Goal: Browse casually: Explore the website without a specific task or goal

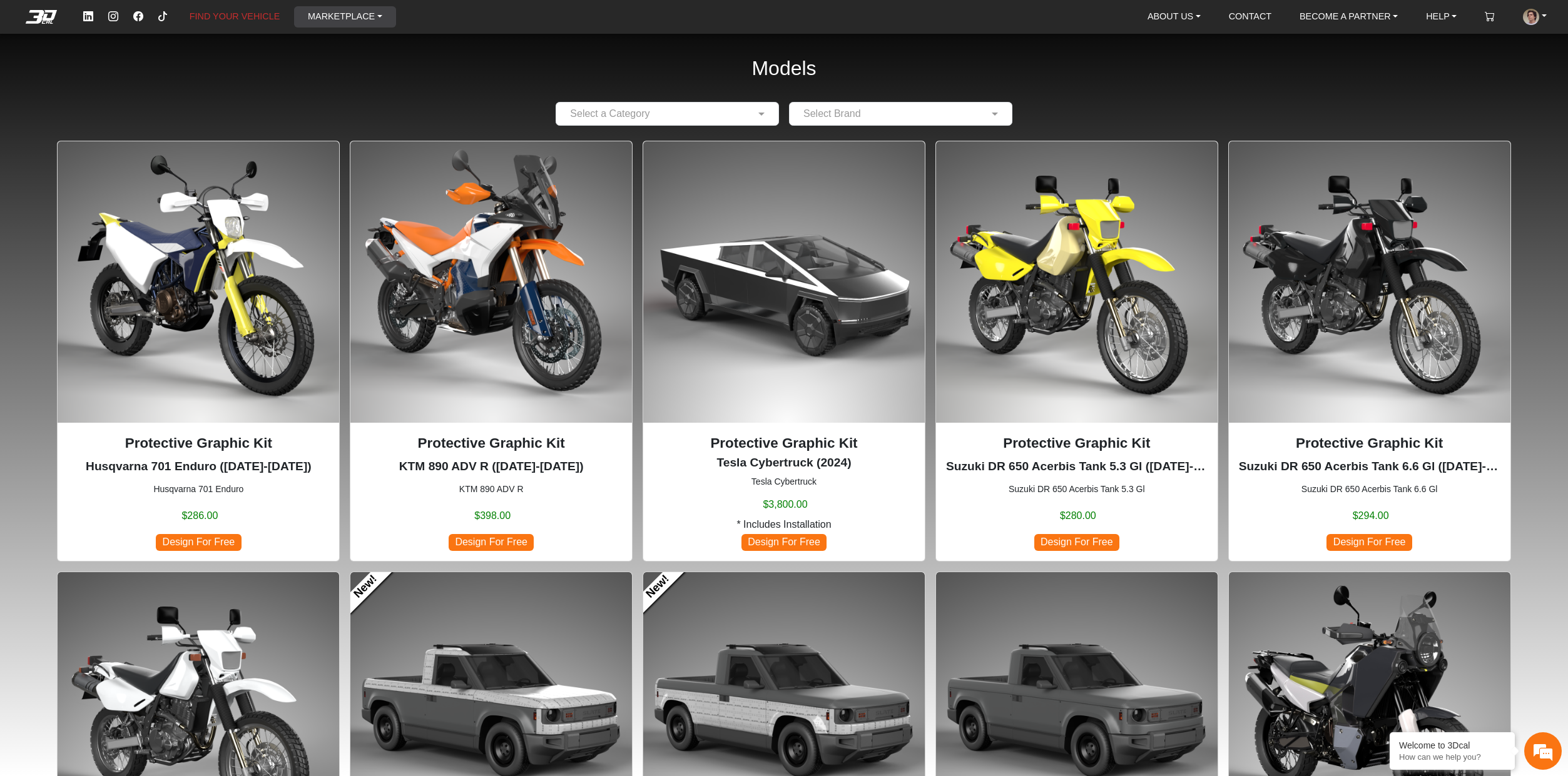
click at [356, 19] on link "MARKETPLACE" at bounding box center [345, 17] width 85 height 21
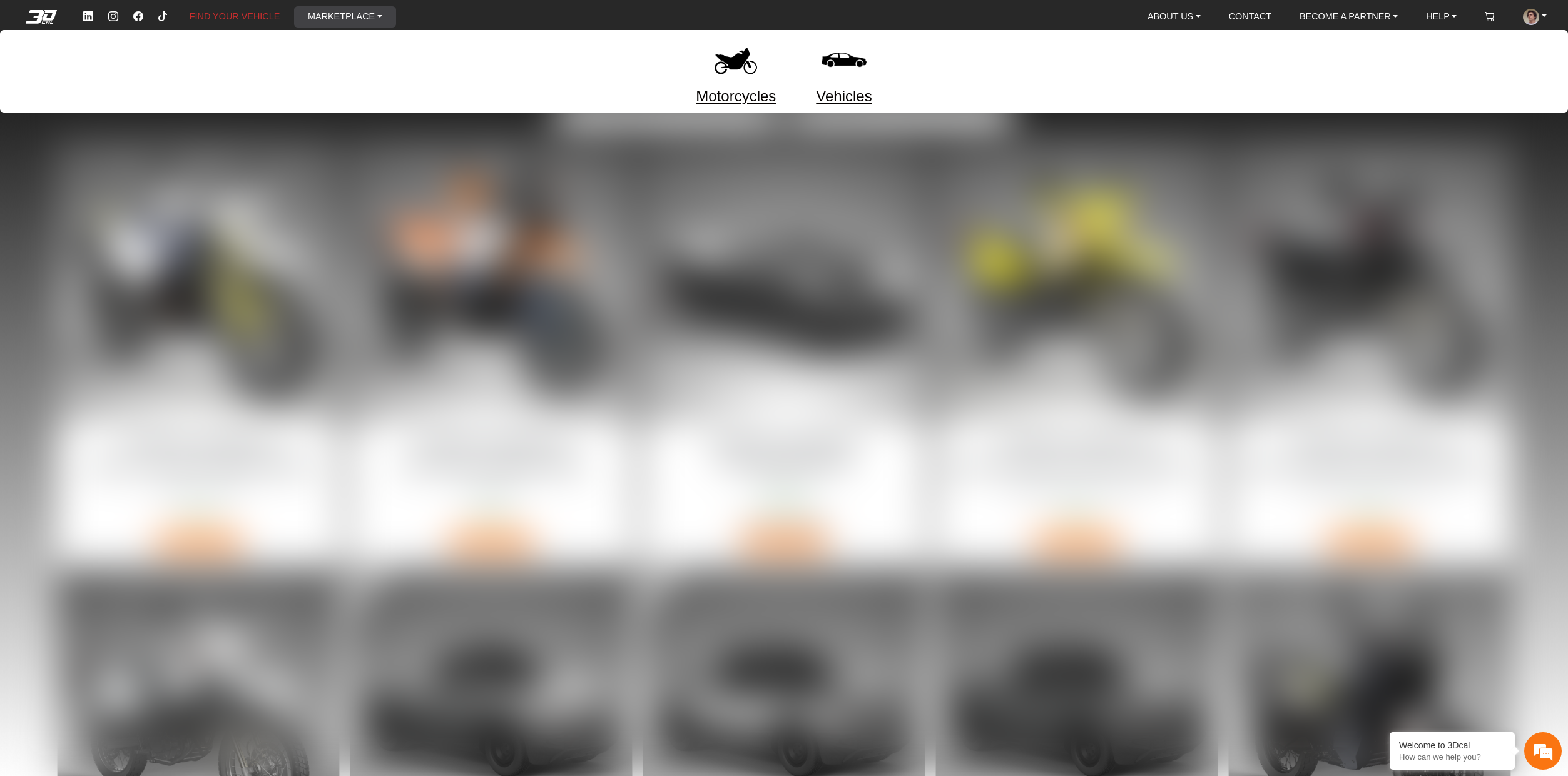
click at [735, 92] on link "Motorcycles" at bounding box center [735, 96] width 80 height 23
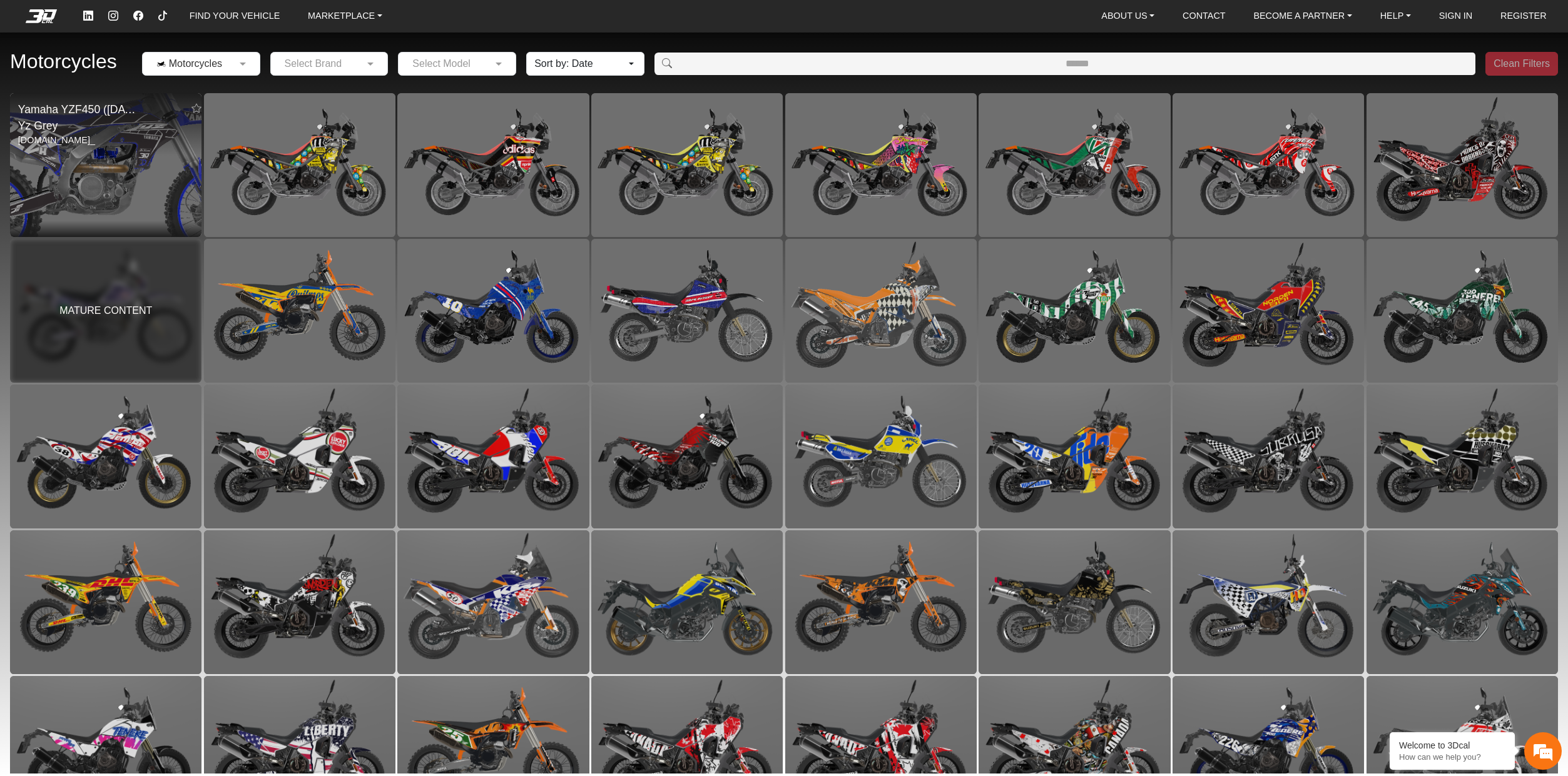
click at [131, 179] on img at bounding box center [105, 165] width 384 height 288
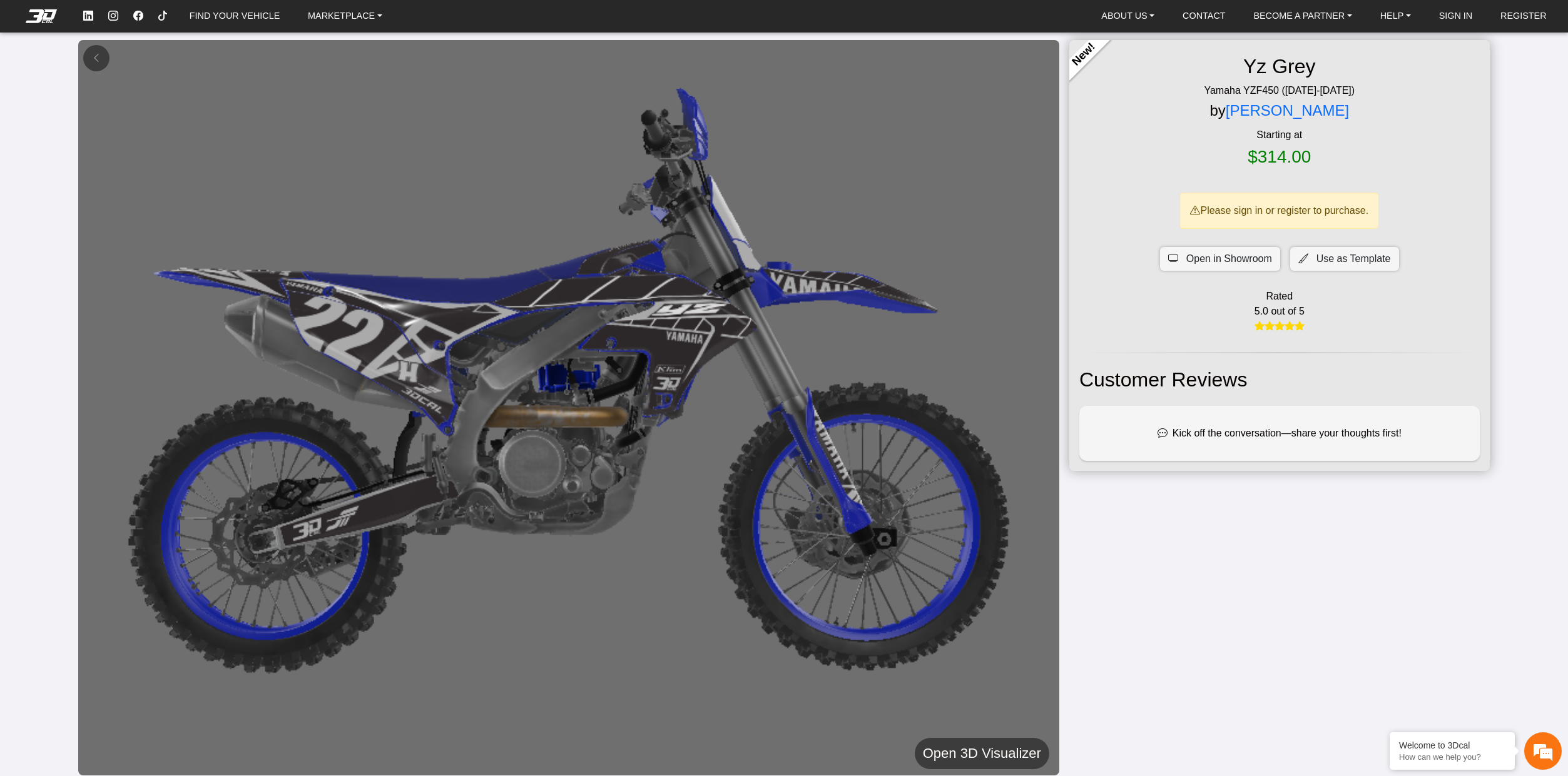
click at [999, 739] on button "Open 3D Visualizer" at bounding box center [982, 753] width 135 height 31
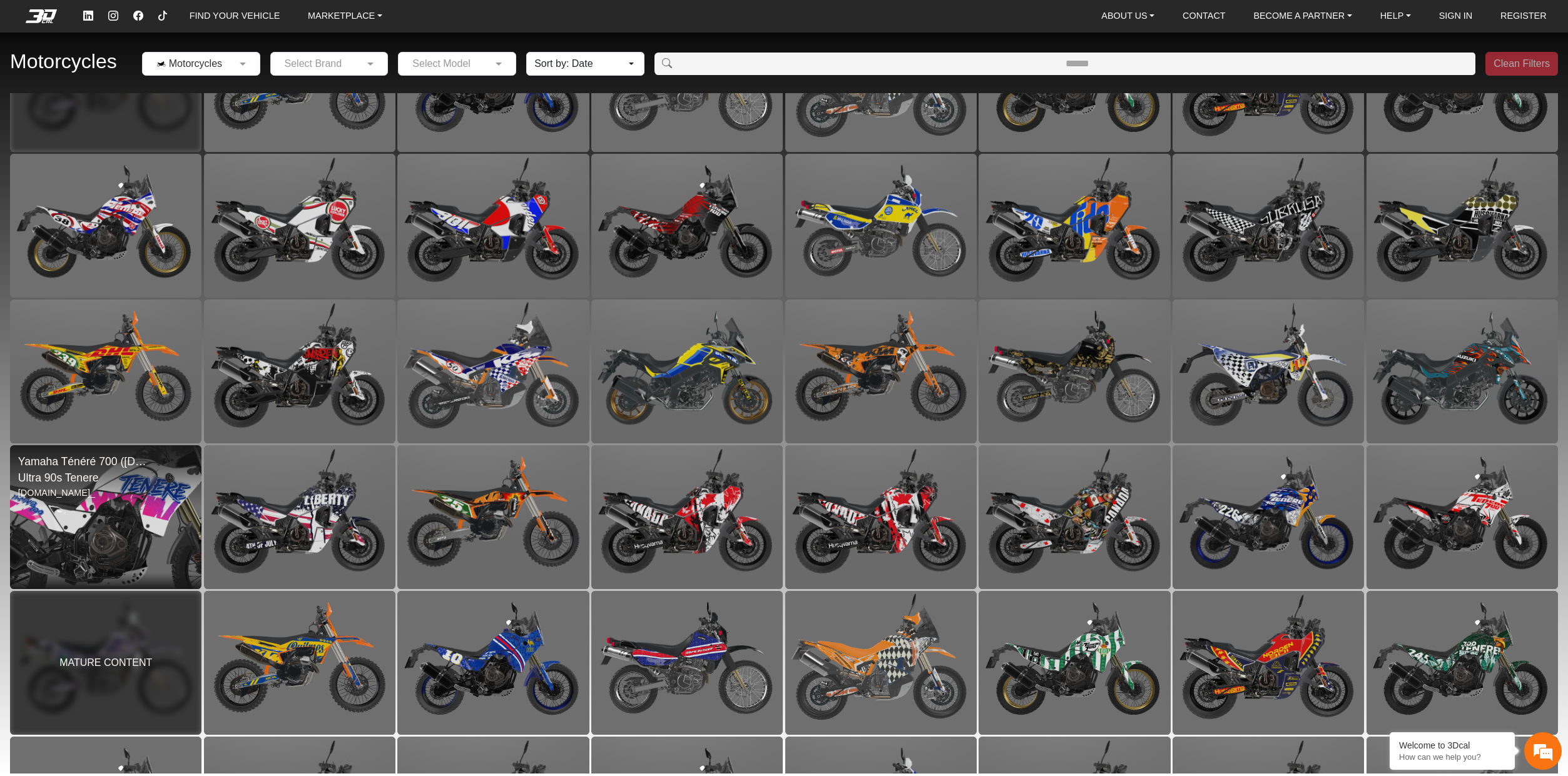
scroll to position [253, 0]
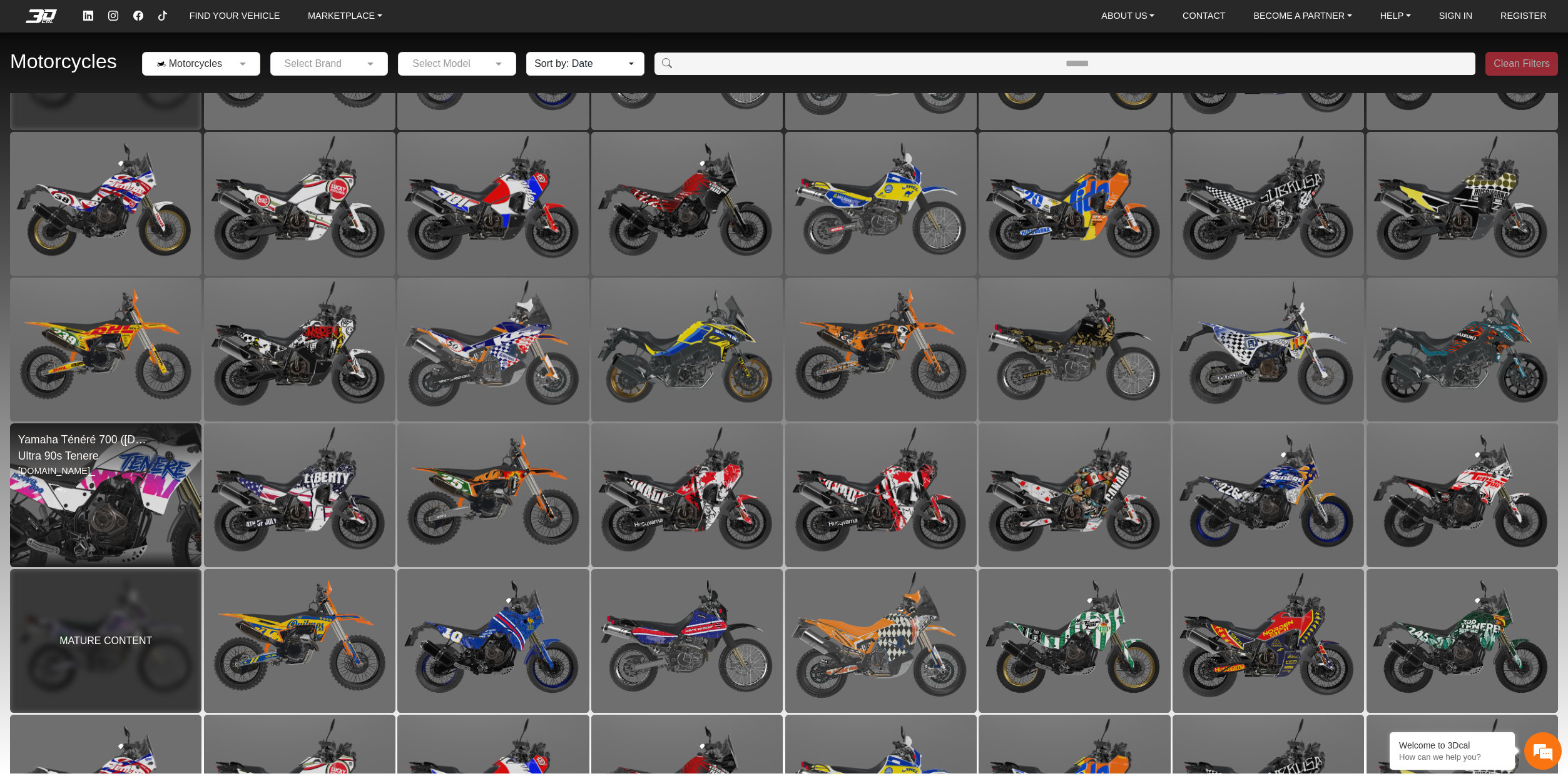
click at [169, 475] on img at bounding box center [105, 495] width 384 height 288
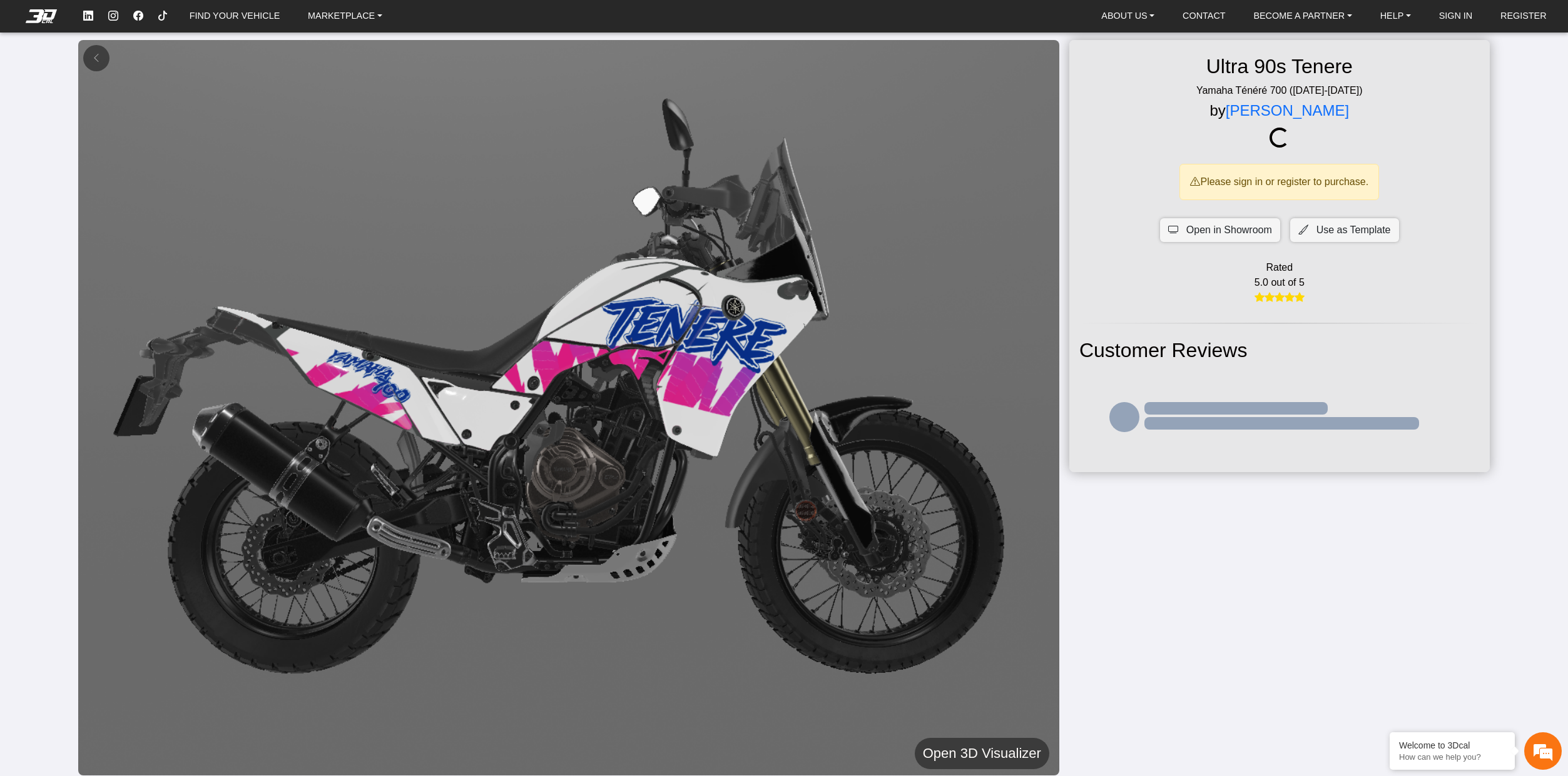
click at [983, 749] on h5 "Open 3D Visualizer" at bounding box center [982, 753] width 118 height 23
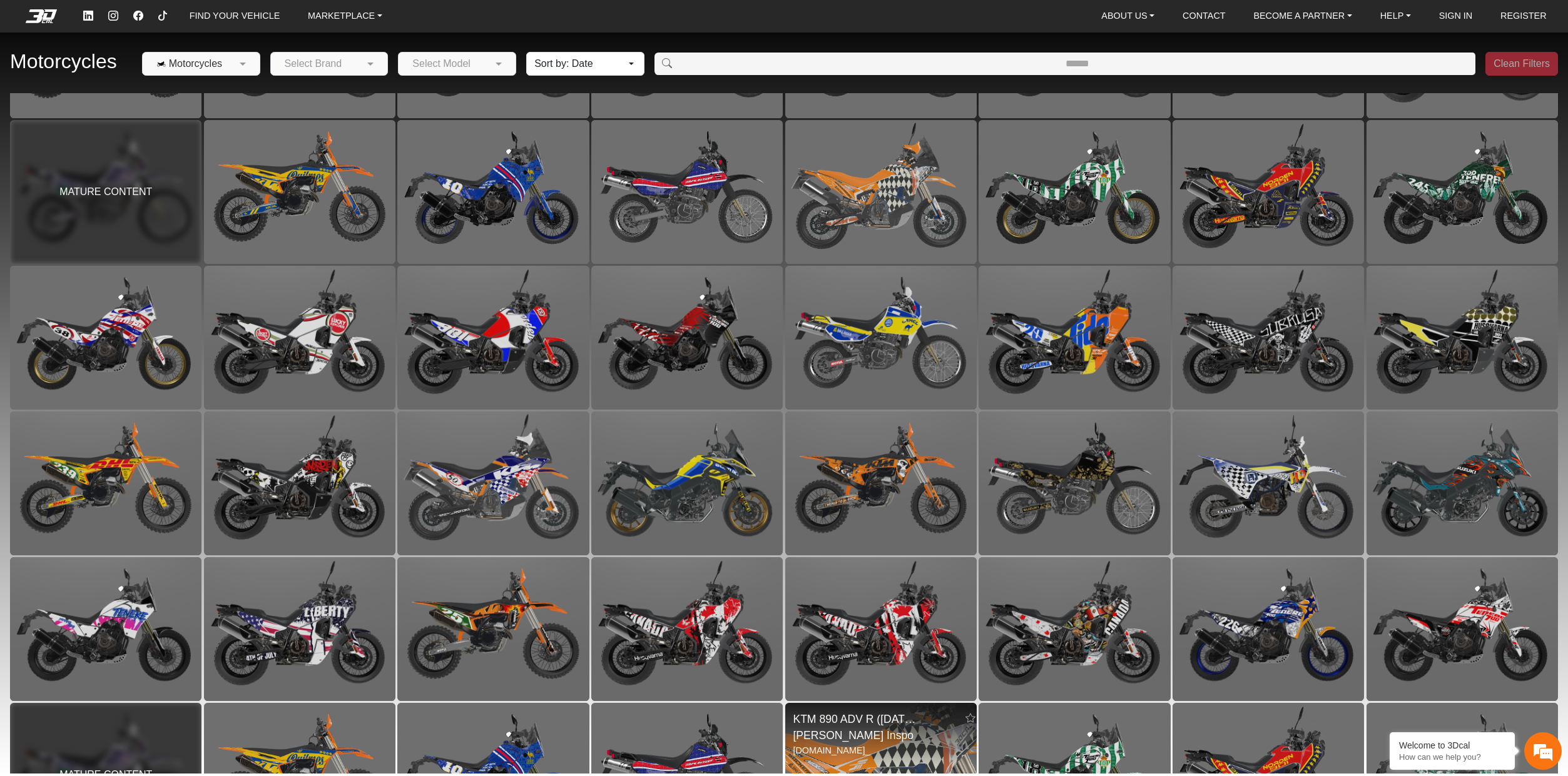
scroll to position [190, 0]
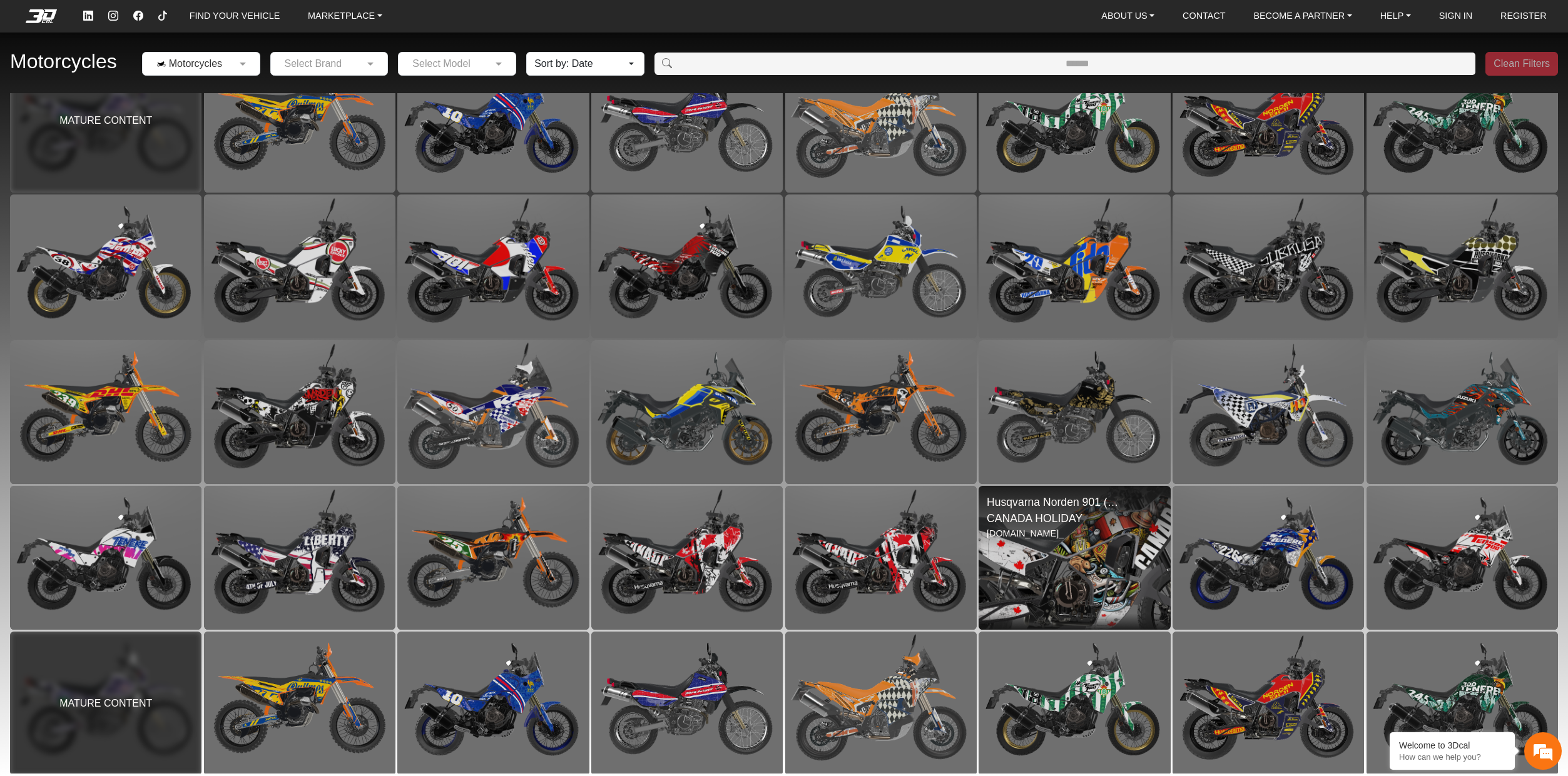
click at [1045, 555] on img at bounding box center [1074, 557] width 384 height 288
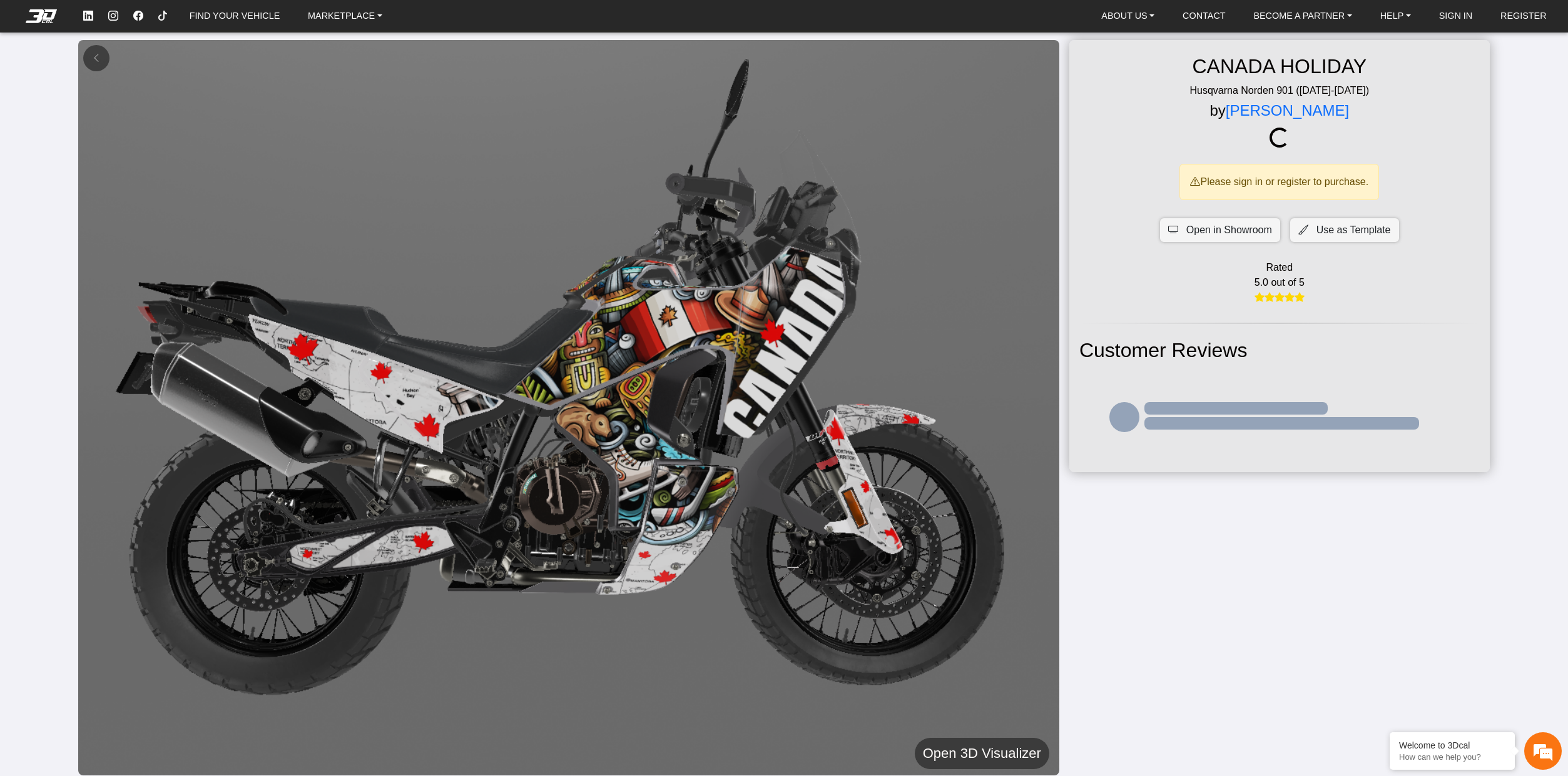
click at [994, 746] on h5 "Open 3D Visualizer" at bounding box center [982, 753] width 118 height 23
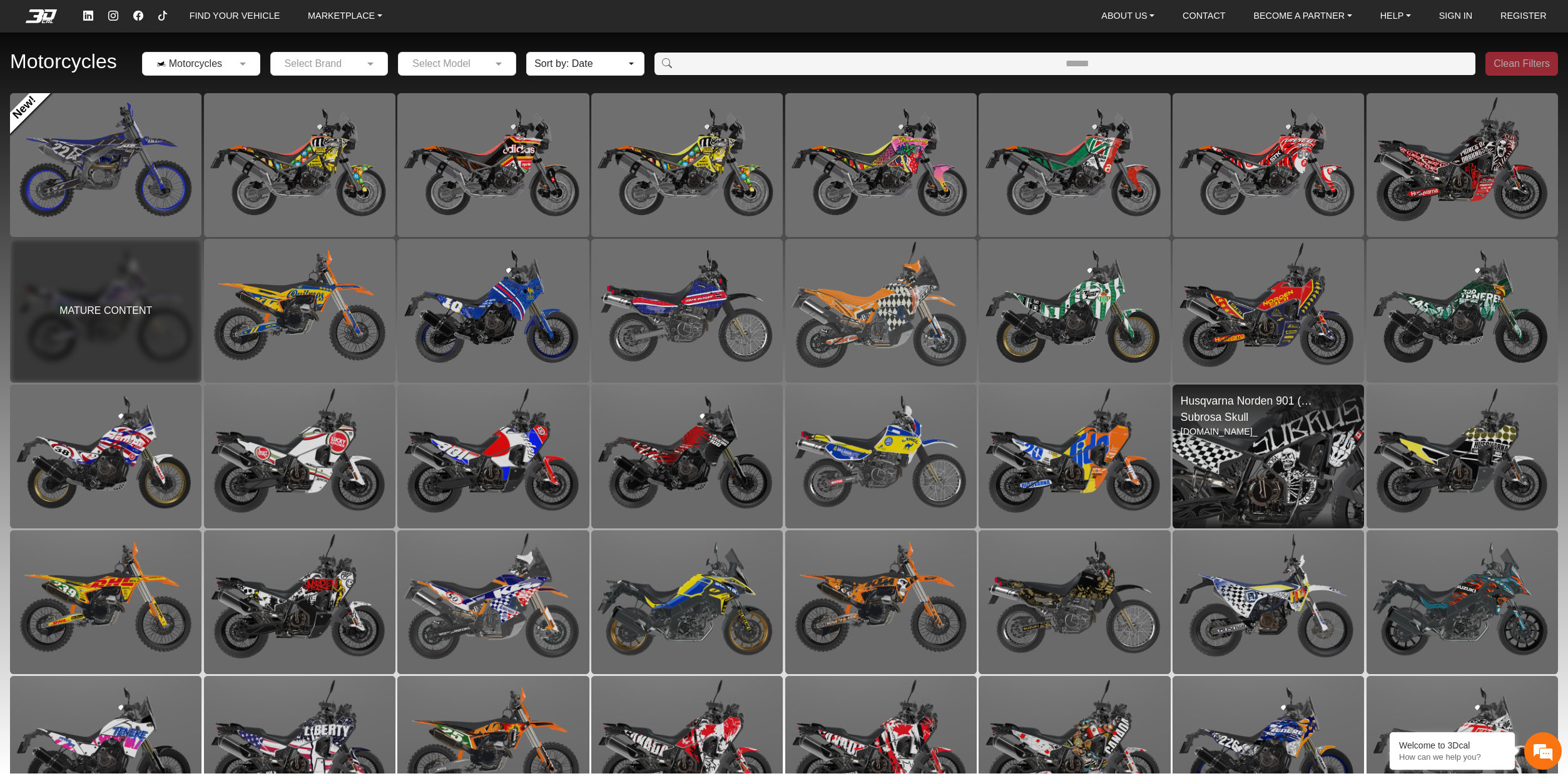
click at [1300, 450] on img at bounding box center [1269, 457] width 384 height 288
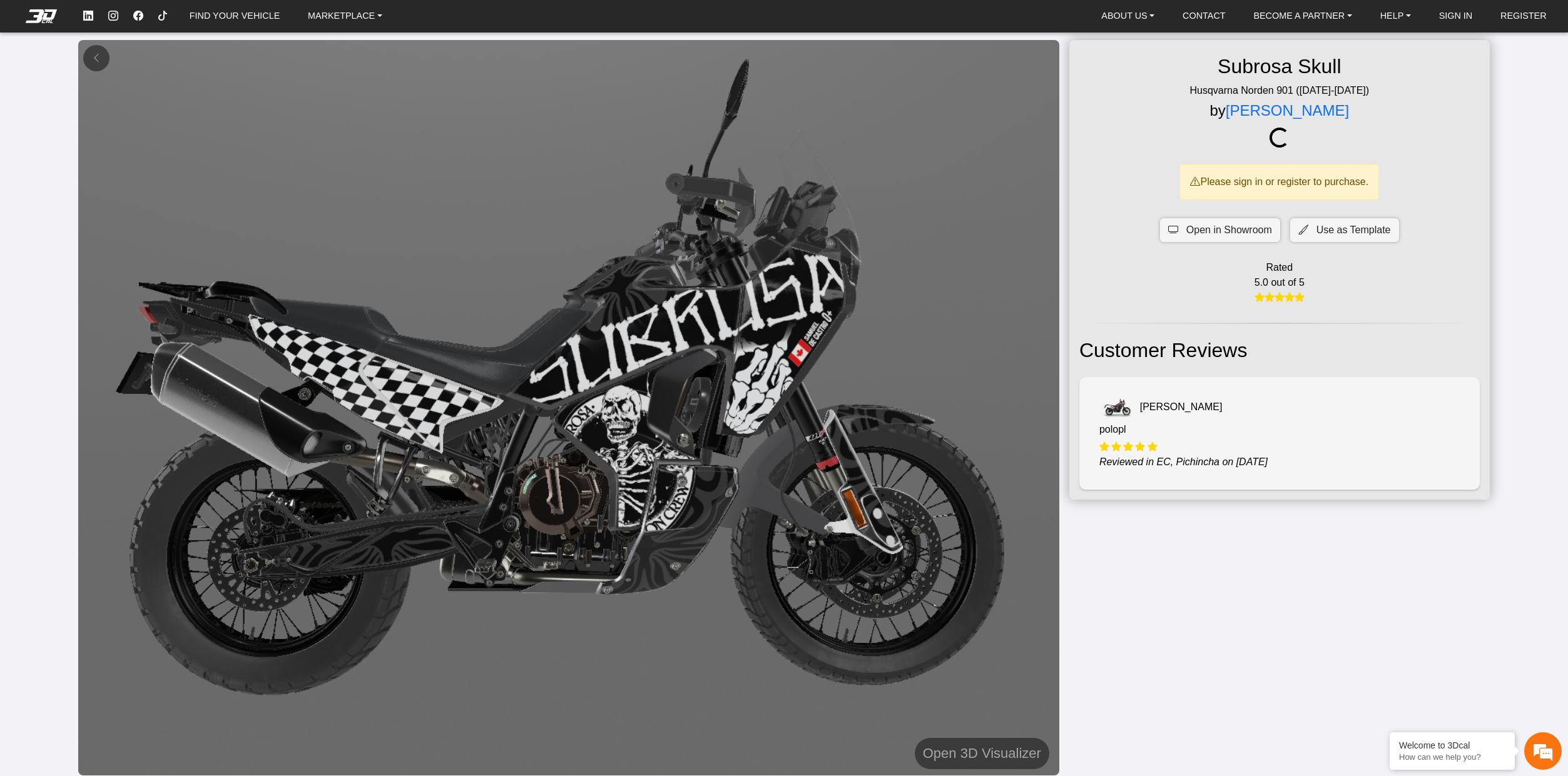
click at [988, 735] on div "Open 3D Visualizer" at bounding box center [982, 753] width 155 height 43
click at [991, 743] on h5 "Open 3D Visualizer" at bounding box center [982, 753] width 118 height 23
